Goal: Information Seeking & Learning: Find specific page/section

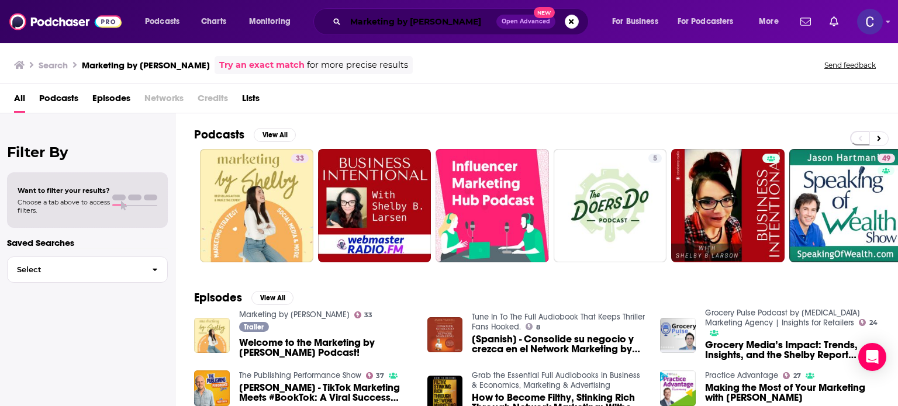
drag, startPoint x: 448, startPoint y: 18, endPoint x: 385, endPoint y: 17, distance: 63.7
click at [448, 18] on input "Marketing by [PERSON_NAME]" at bounding box center [421, 21] width 151 height 19
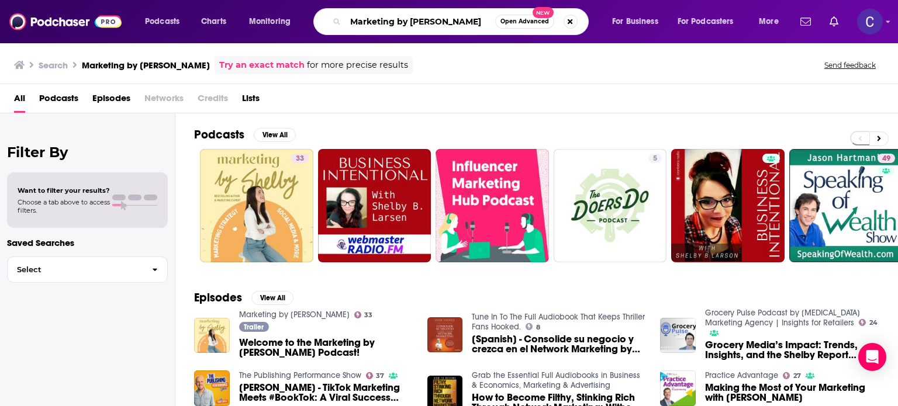
drag, startPoint x: 385, startPoint y: 17, endPoint x: 297, endPoint y: 11, distance: 87.9
click at [297, 11] on div "Podcasts Charts Monitoring Marketing by [PERSON_NAME] Open Advanced New For Bus…" at bounding box center [463, 21] width 653 height 27
paste input "She Is Unstoppable"
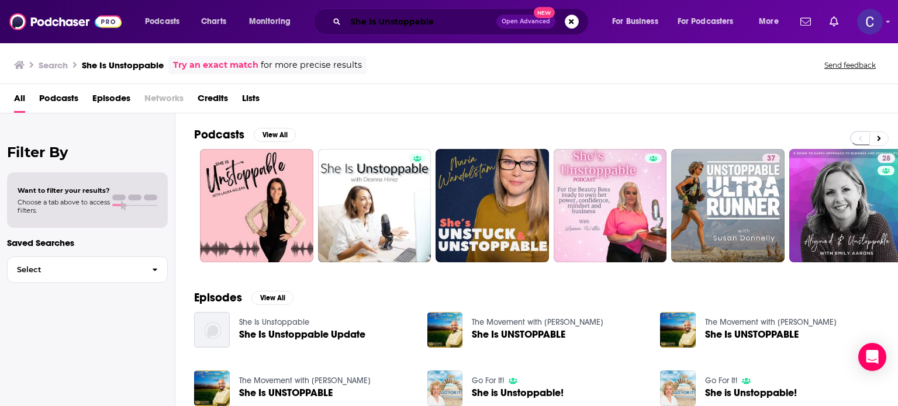
click at [437, 23] on input "She Is Unstoppable" at bounding box center [421, 21] width 151 height 19
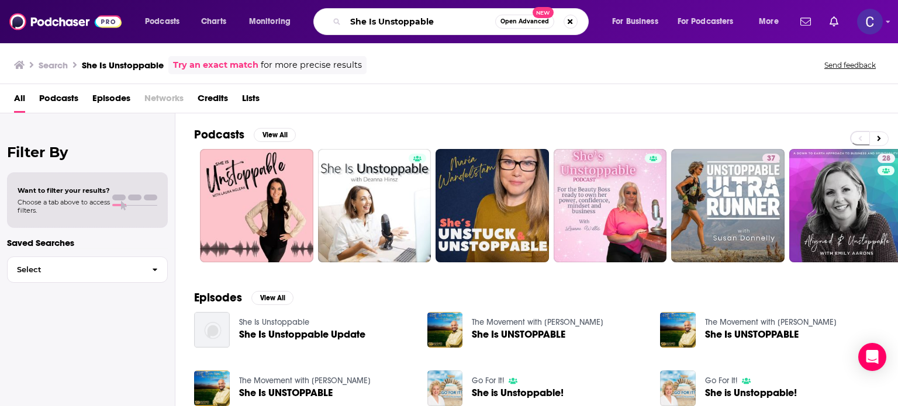
drag, startPoint x: 437, startPoint y: 23, endPoint x: 327, endPoint y: 25, distance: 109.9
click at [327, 25] on div "She Is Unstoppable Open Advanced New" at bounding box center [450, 21] width 275 height 27
paste input "Communication Queen"
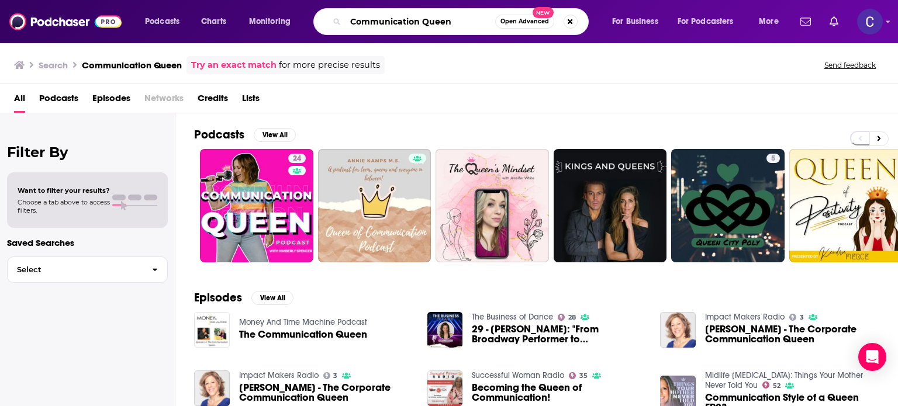
drag, startPoint x: 461, startPoint y: 23, endPoint x: 297, endPoint y: 19, distance: 163.8
click at [309, 19] on div "Podcasts Charts Monitoring Communication Queen Open Advanced New For Business F…" at bounding box center [463, 21] width 653 height 27
paste input "Six-Figure Signature Offers"
type input "Six-Figure Signature Offers"
